Goal: Transaction & Acquisition: Purchase product/service

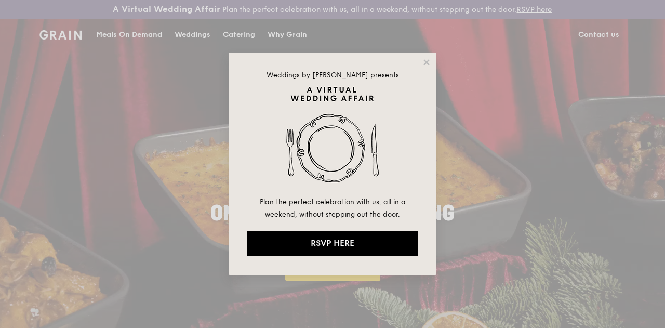
click at [422, 69] on div "Weddings by [PERSON_NAME] presents Plan the perfect celebration with us, all in…" at bounding box center [333, 163] width 208 height 222
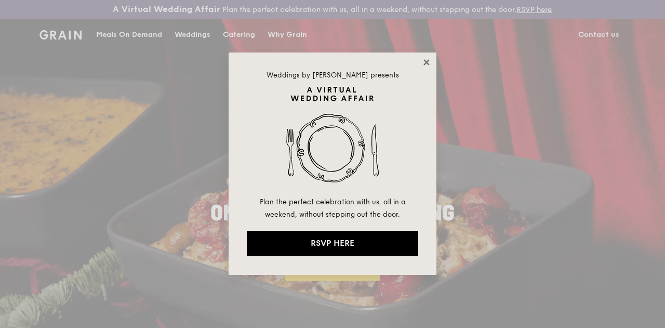
click at [425, 62] on icon at bounding box center [426, 62] width 9 height 9
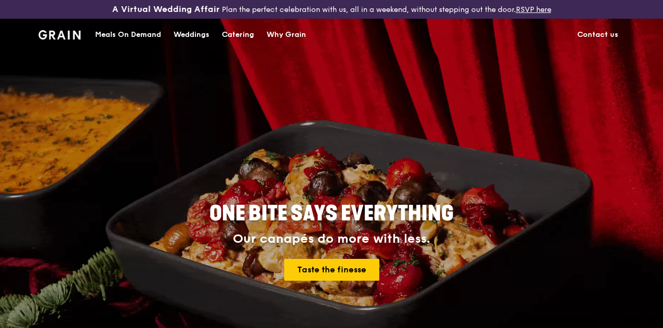
click at [238, 44] on div "Catering" at bounding box center [238, 34] width 32 height 31
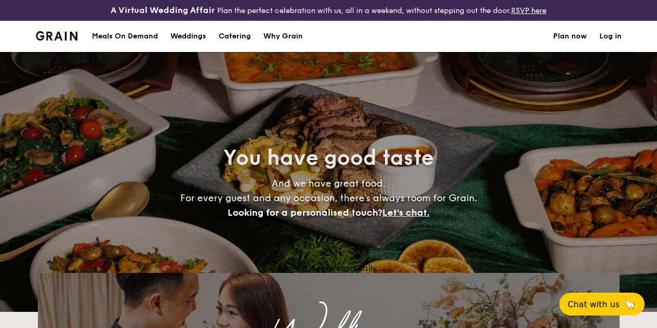
select select
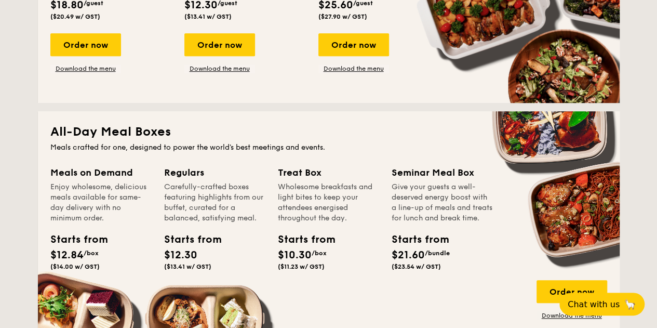
scroll to position [190, 0]
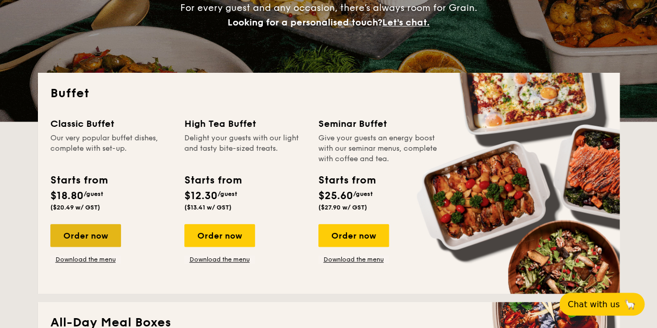
click at [94, 247] on div "Order now" at bounding box center [85, 235] width 71 height 23
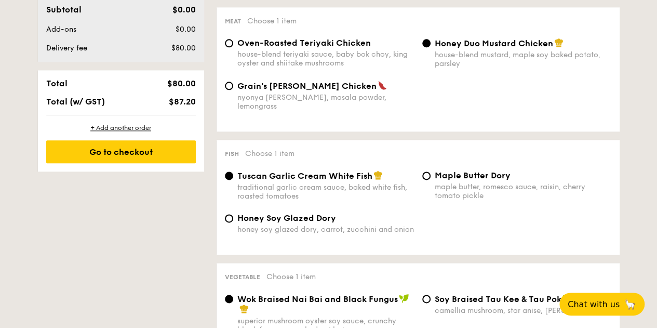
scroll to position [381, 0]
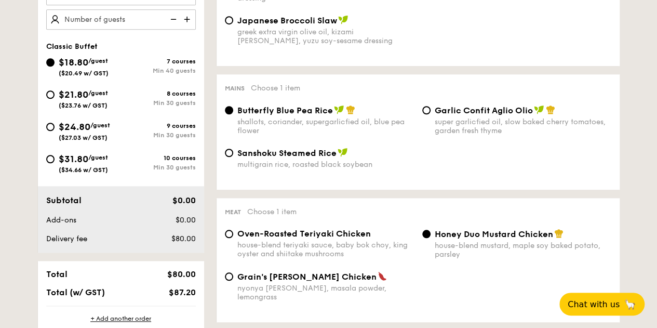
select select
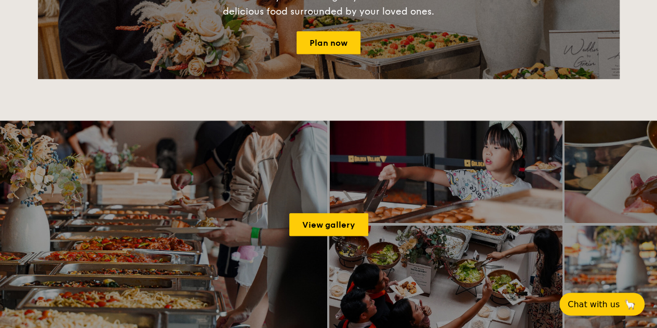
scroll to position [220, 0]
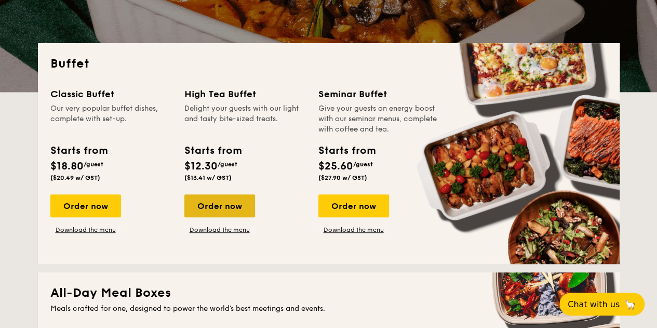
click at [241, 217] on div "Order now" at bounding box center [219, 205] width 71 height 23
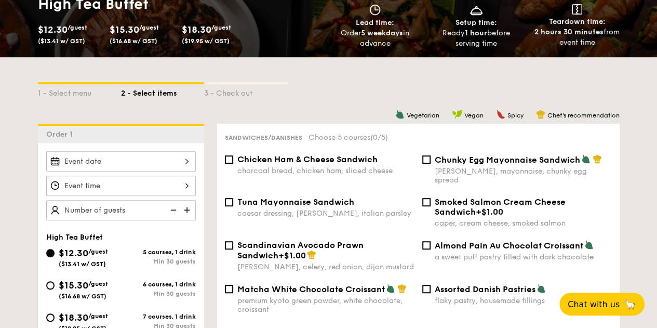
scroll to position [381, 0]
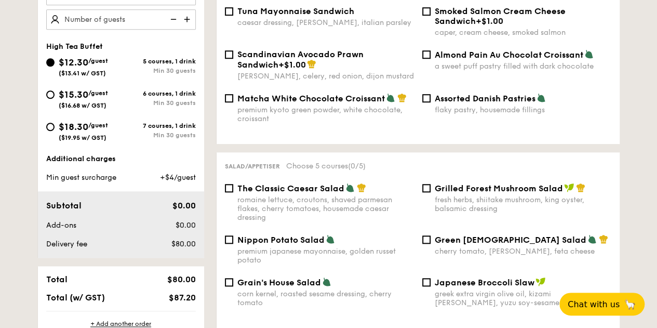
scroll to position [249, 0]
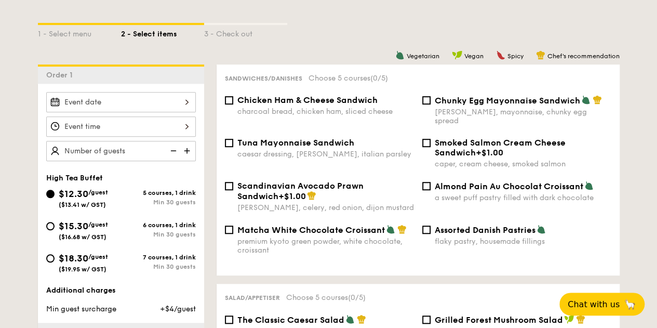
select select
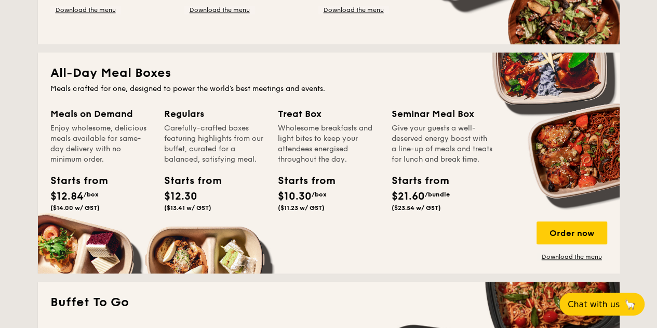
scroll to position [630, 0]
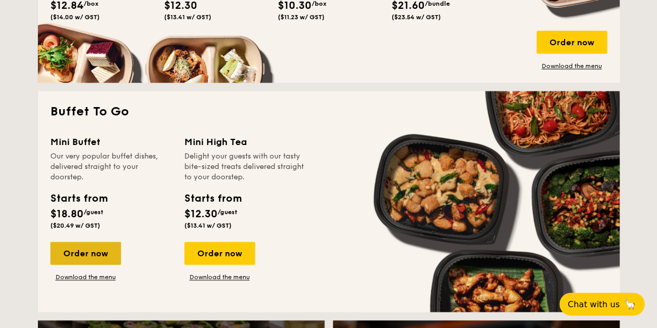
click at [103, 256] on div "Order now" at bounding box center [85, 253] width 71 height 23
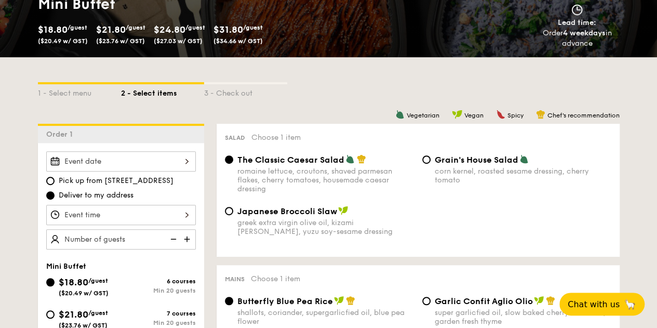
scroll to position [381, 0]
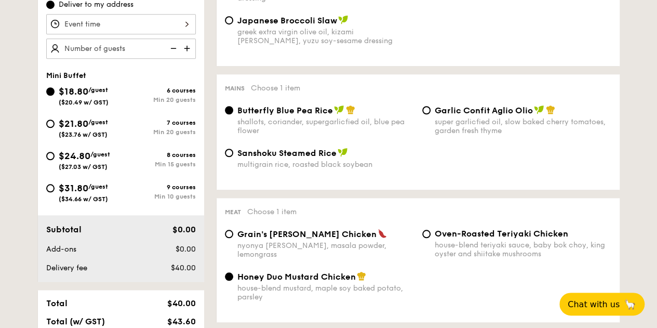
click at [147, 168] on div "Min 15 guests" at bounding box center [158, 164] width 75 height 7
click at [55, 160] on input "$24.80 /guest ($27.03 w/ GST) 8 courses Min 15 guests" at bounding box center [50, 156] width 8 height 8
radio input "true"
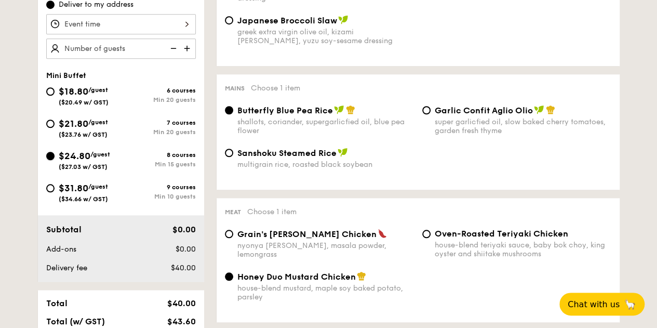
radio input "false"
radio input "true"
